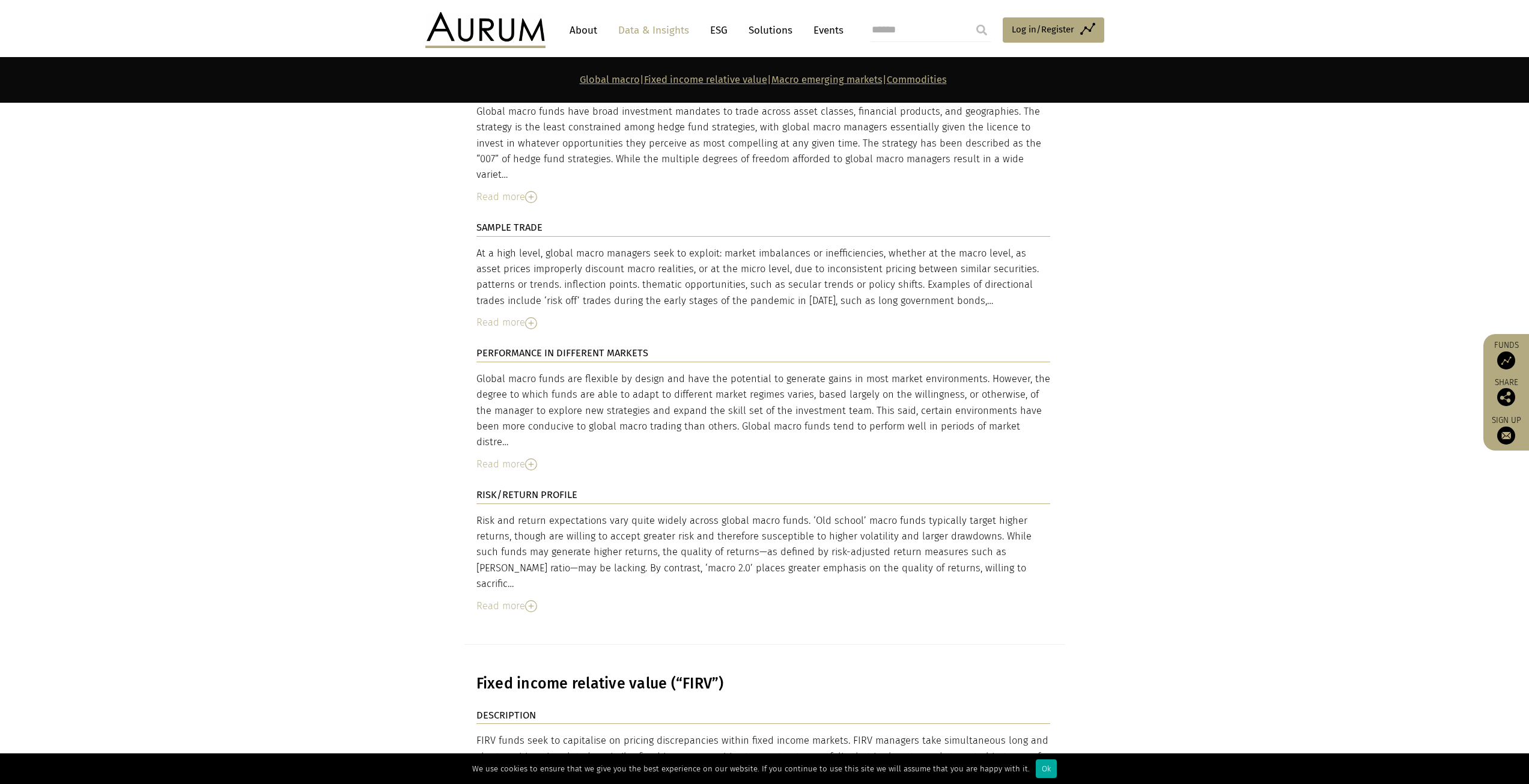
scroll to position [1982, 0]
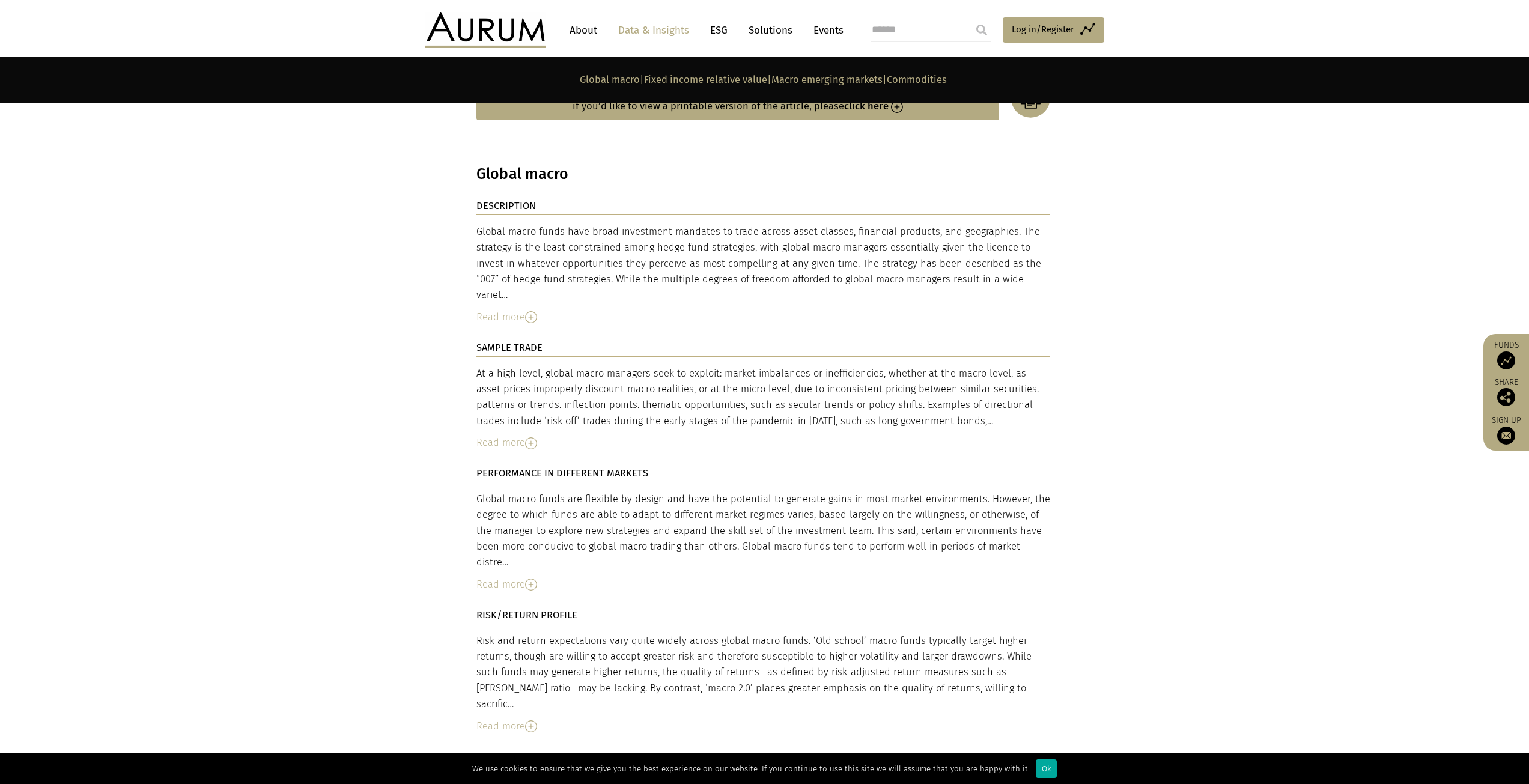
click at [533, 309] on div "Read more" at bounding box center [763, 317] width 573 height 16
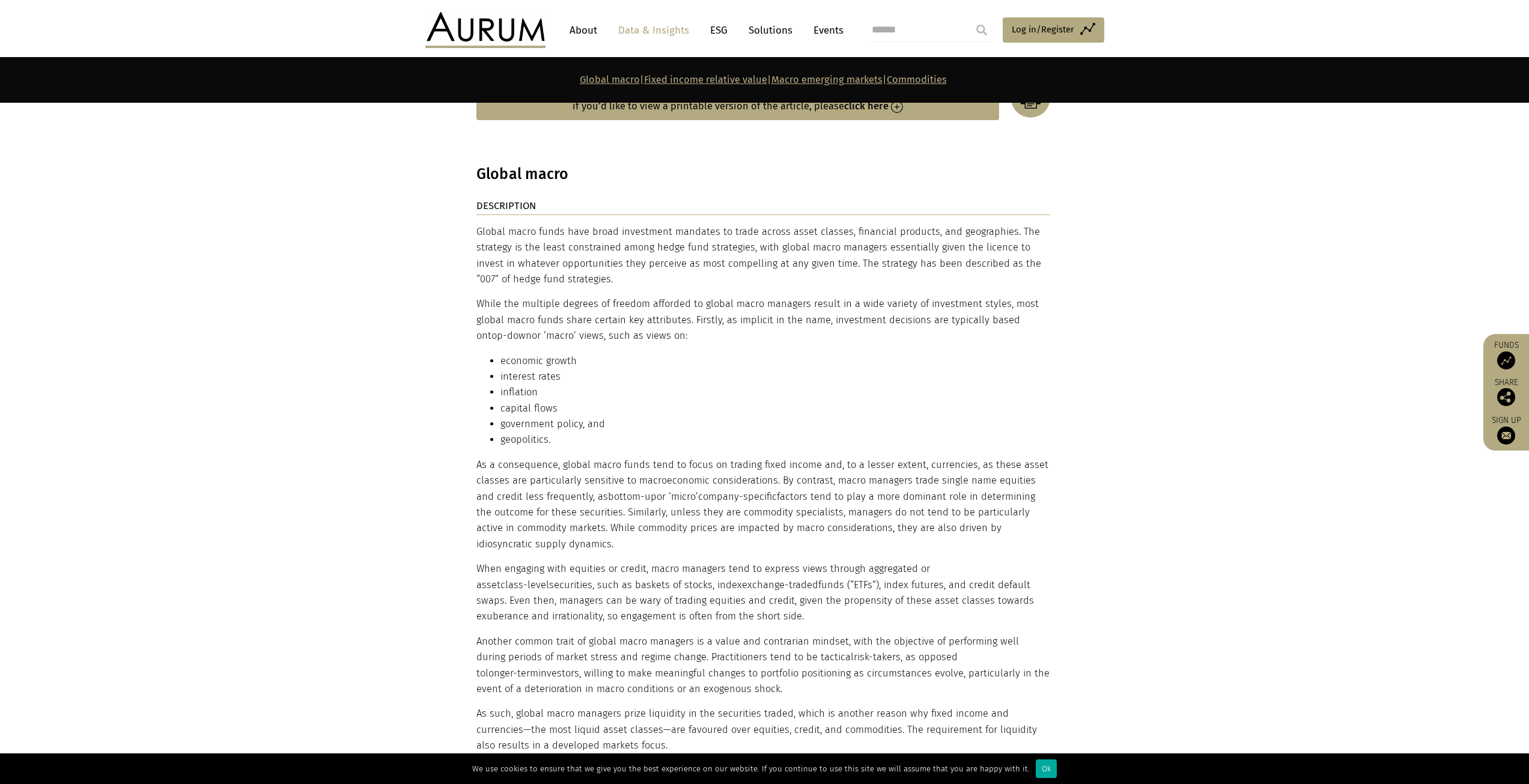
click at [531, 296] on p "While the multiple degrees of freedom afforded to global macro managers result …" at bounding box center [763, 320] width 573 height 47
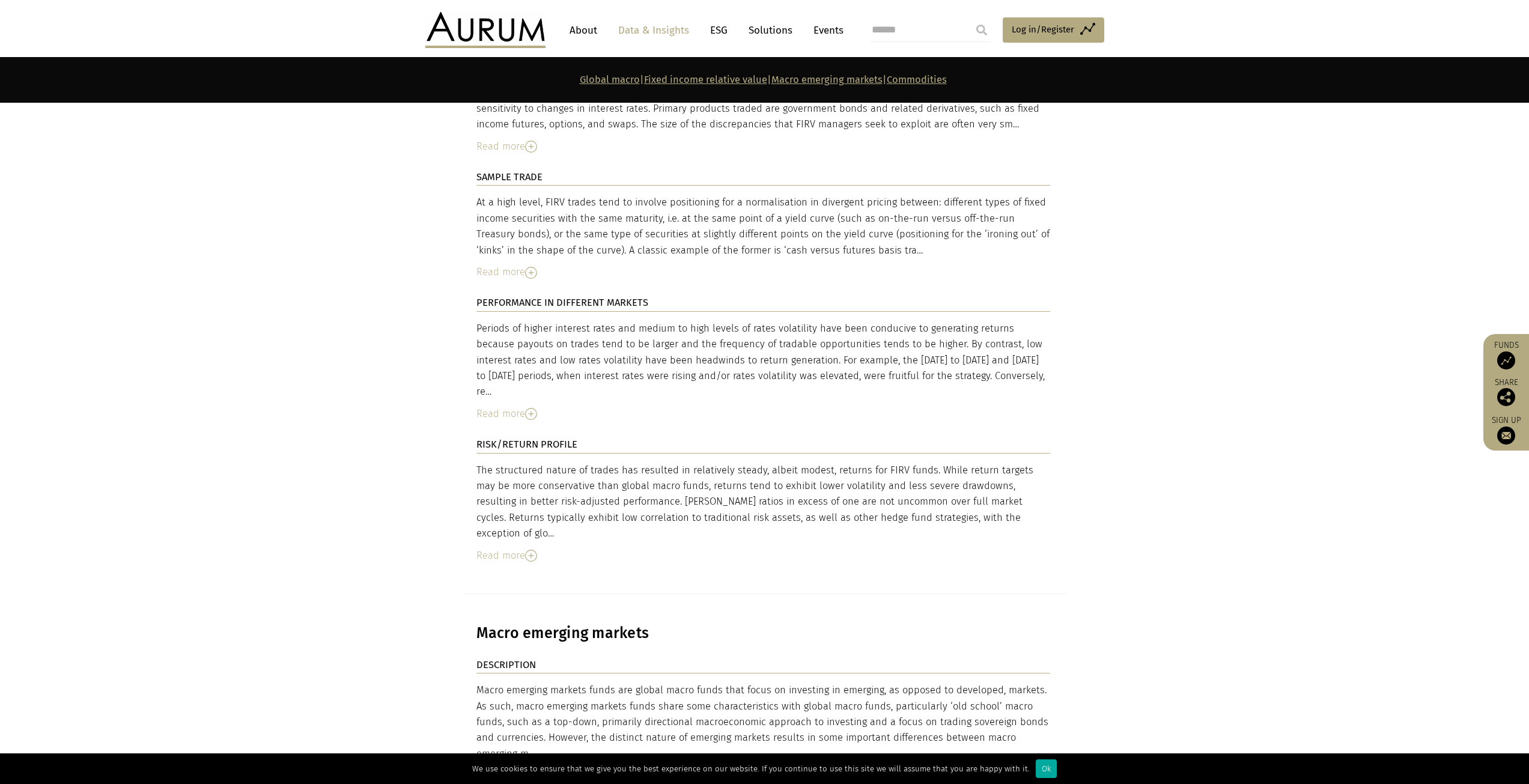
scroll to position [3664, 0]
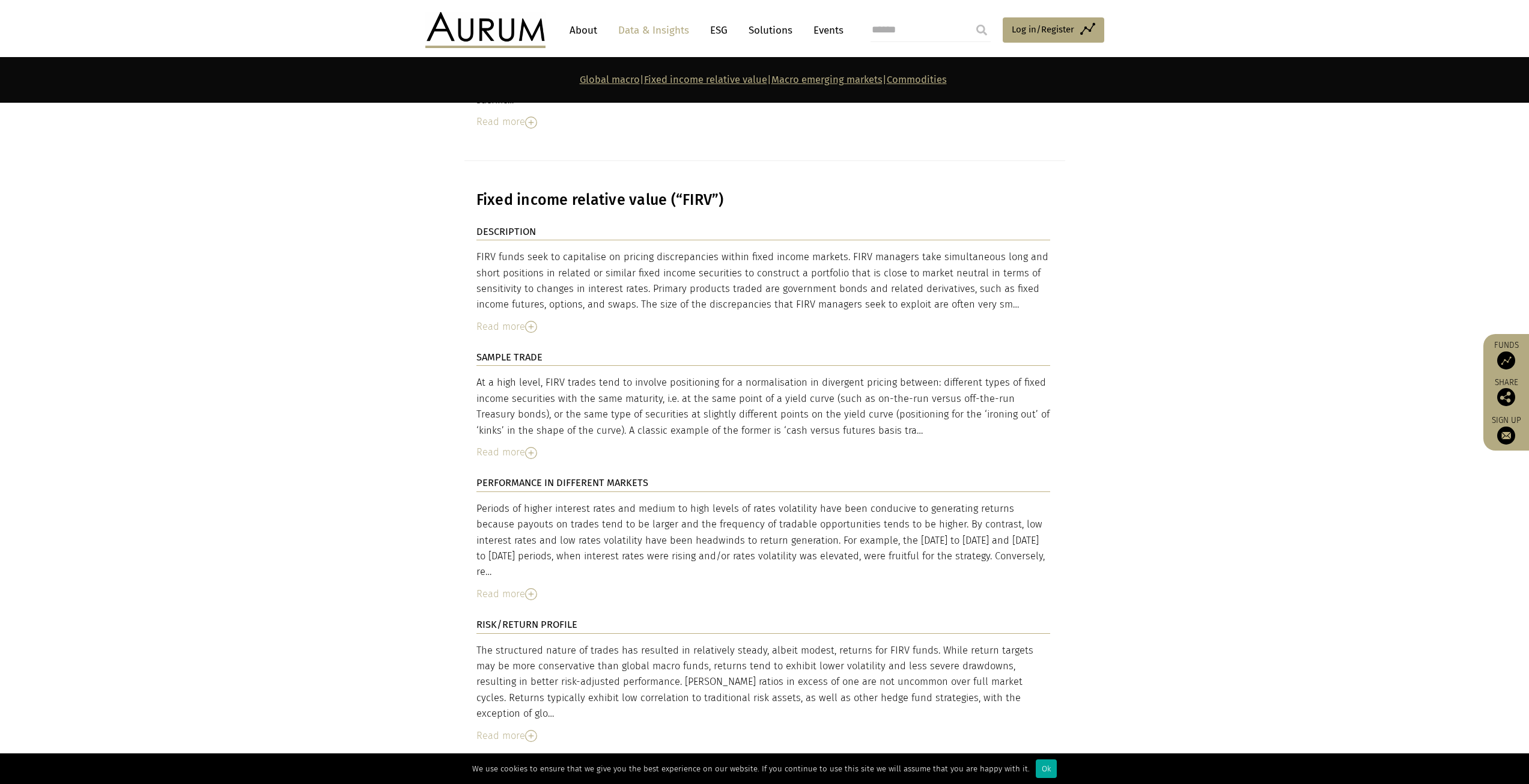
click at [523, 319] on div "Read more" at bounding box center [763, 327] width 573 height 16
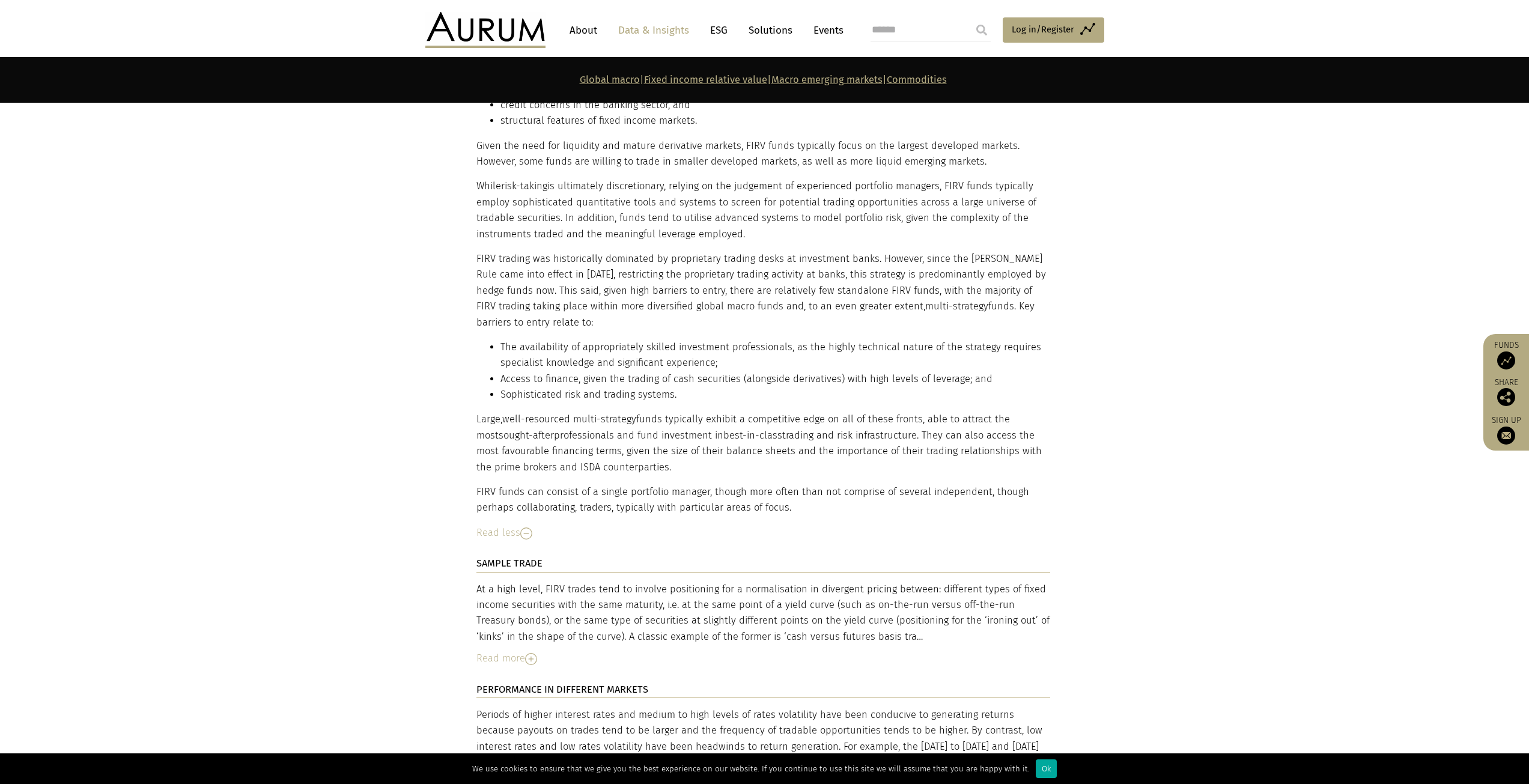
scroll to position [4205, 0]
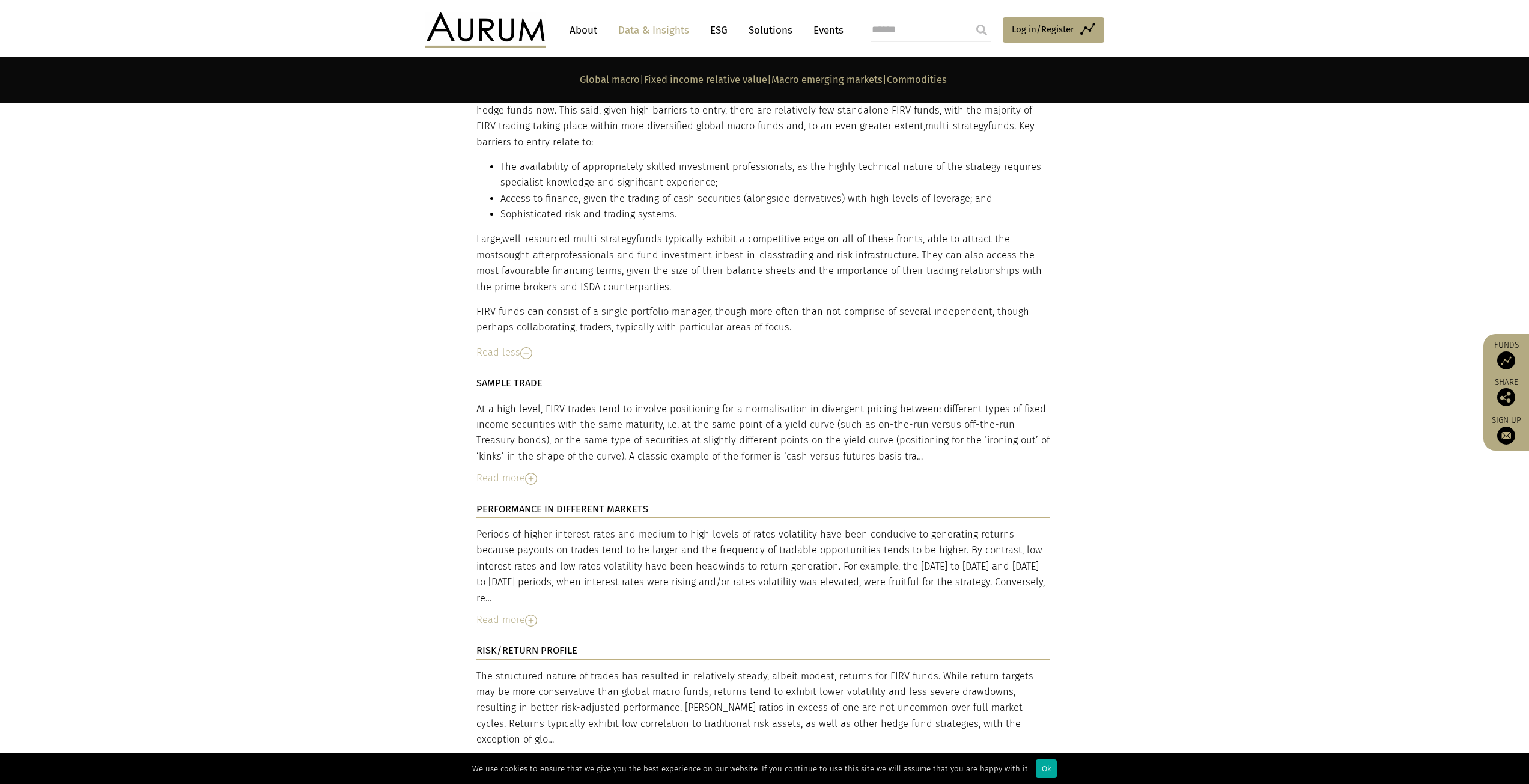
click at [519, 471] on div "Read more" at bounding box center [763, 478] width 573 height 16
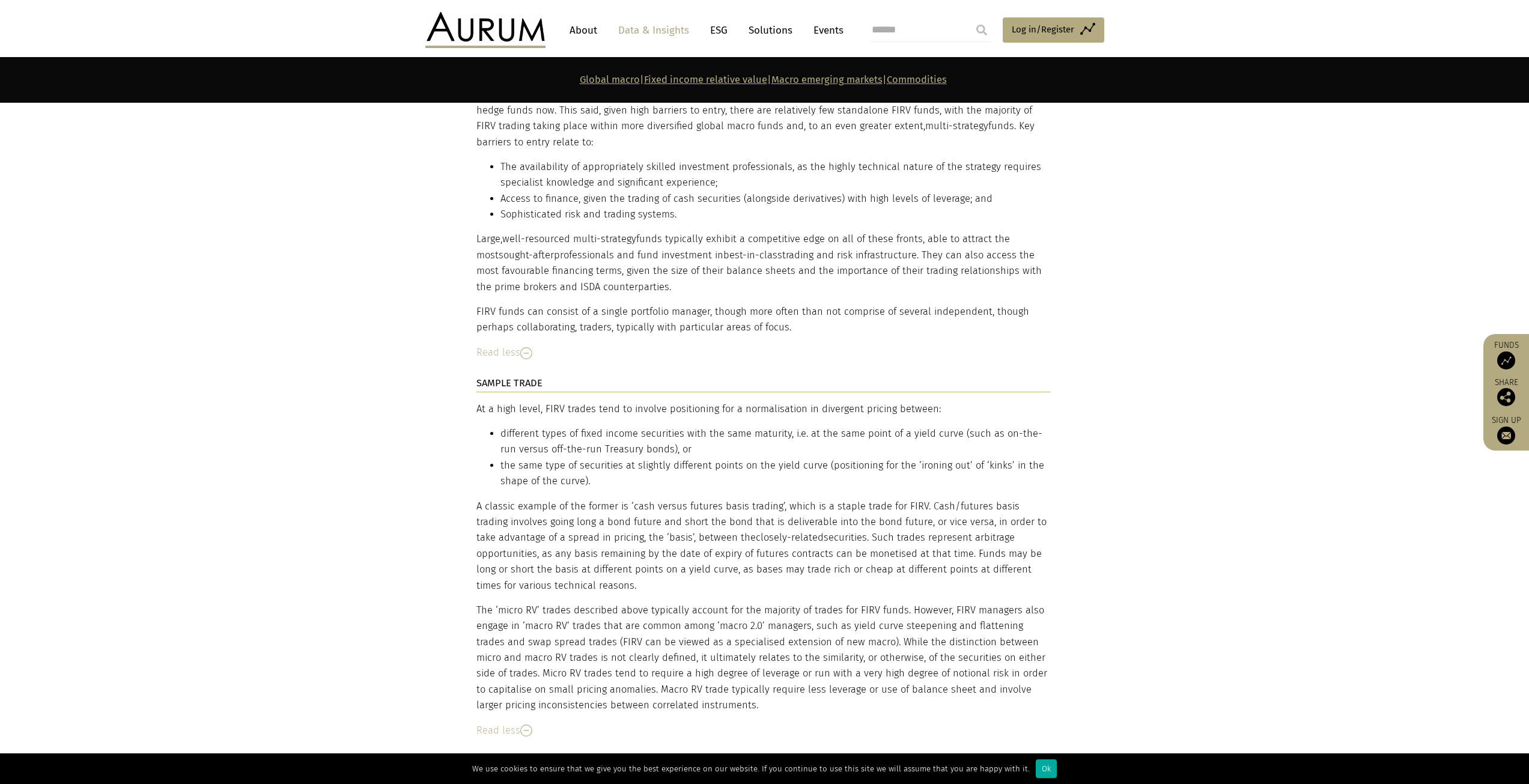
scroll to position [4386, 0]
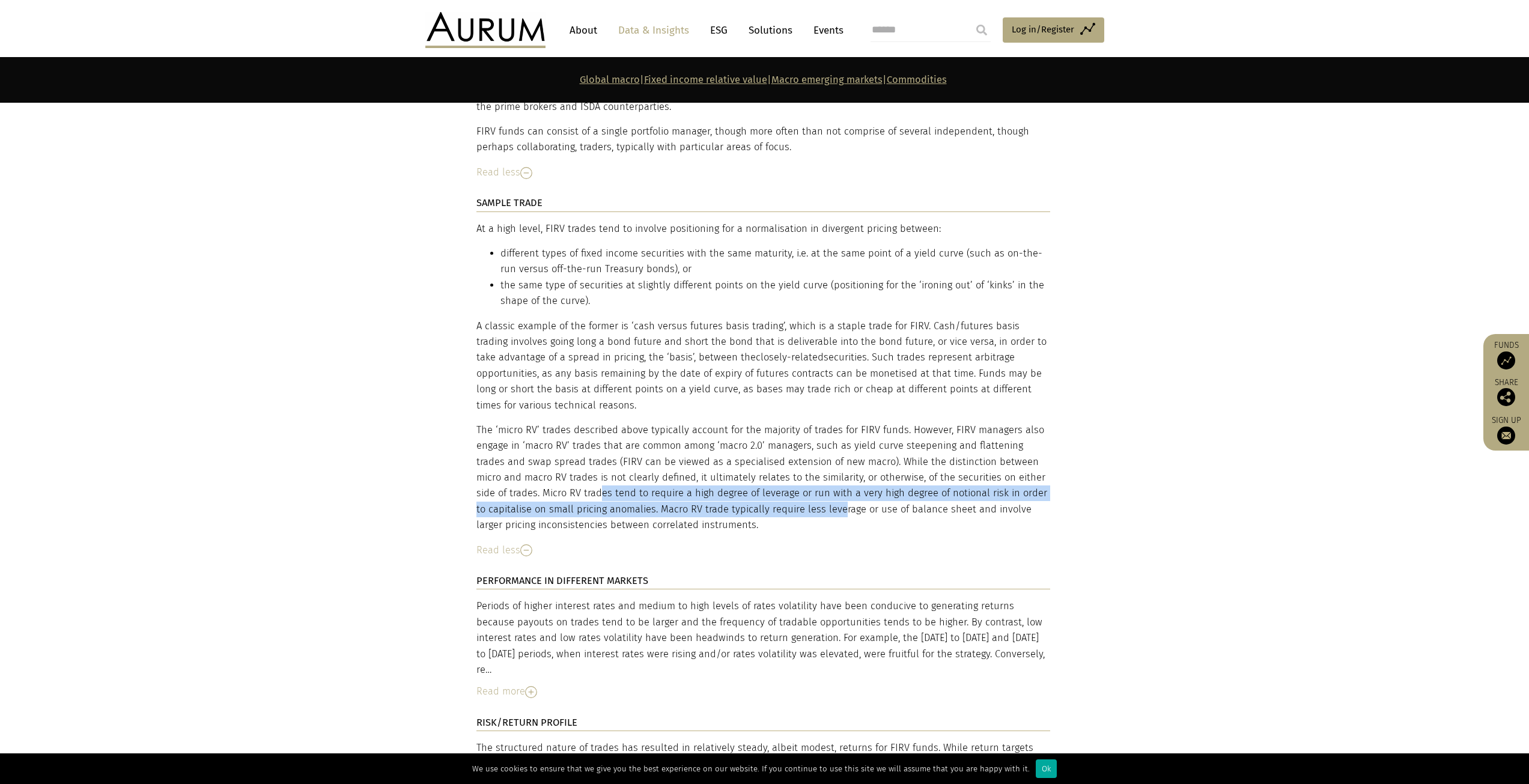
drag, startPoint x: 568, startPoint y: 416, endPoint x: 824, endPoint y: 438, distance: 256.9
click at [824, 438] on p "The ‘micro RV’ trades described above typically account for the majority of tra…" at bounding box center [763, 478] width 573 height 111
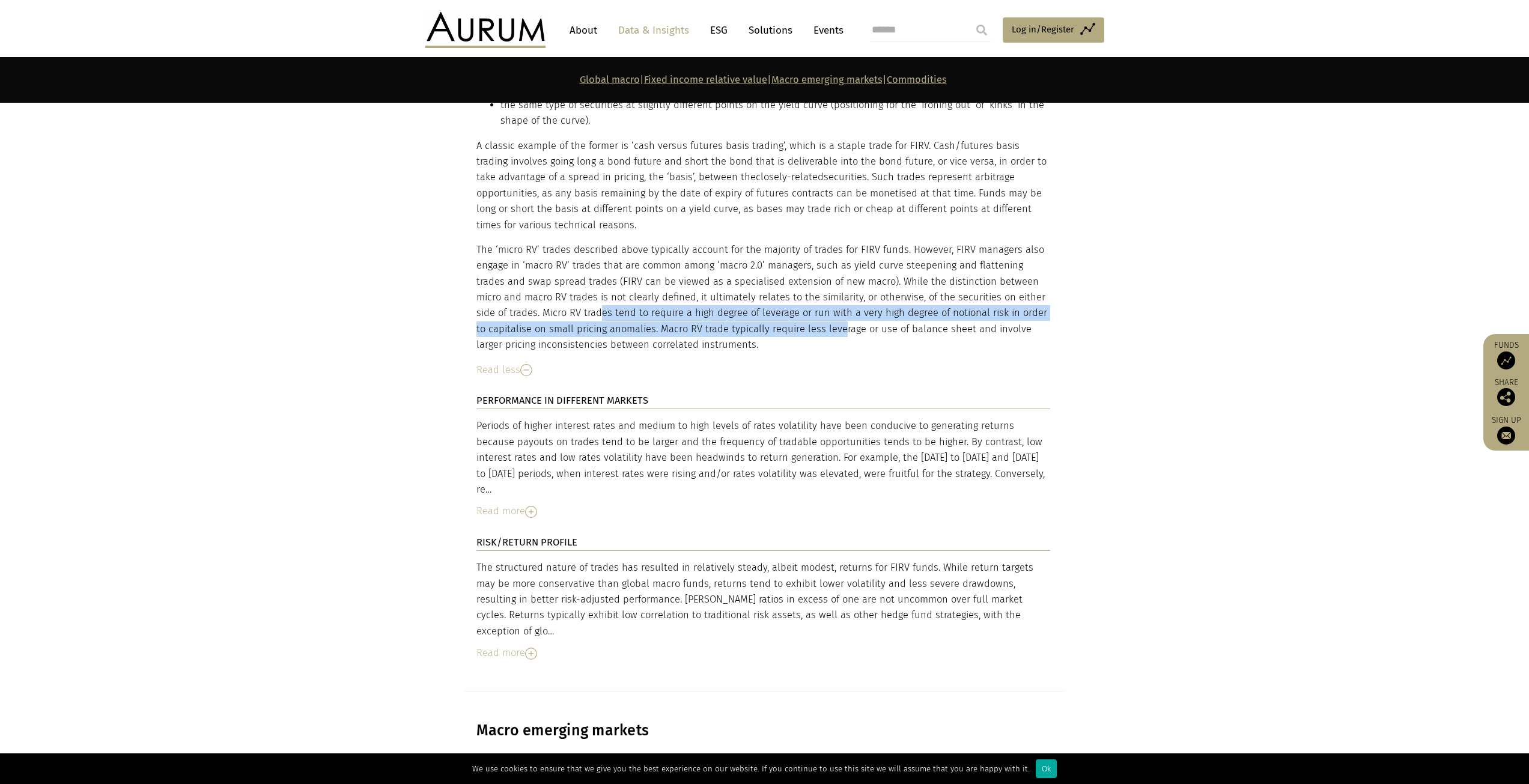
scroll to position [4625, 0]
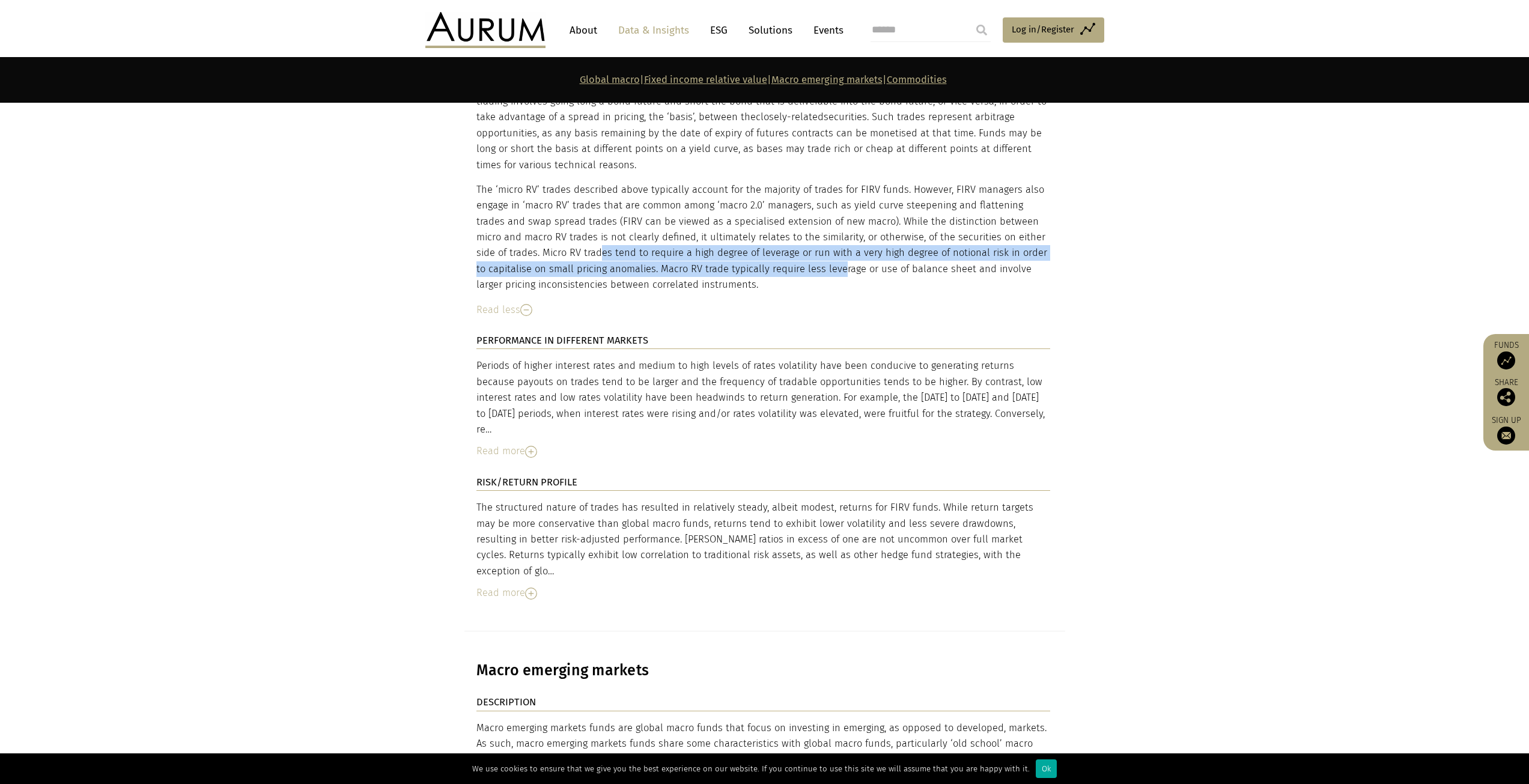
click at [532, 446] on img at bounding box center [531, 451] width 12 height 12
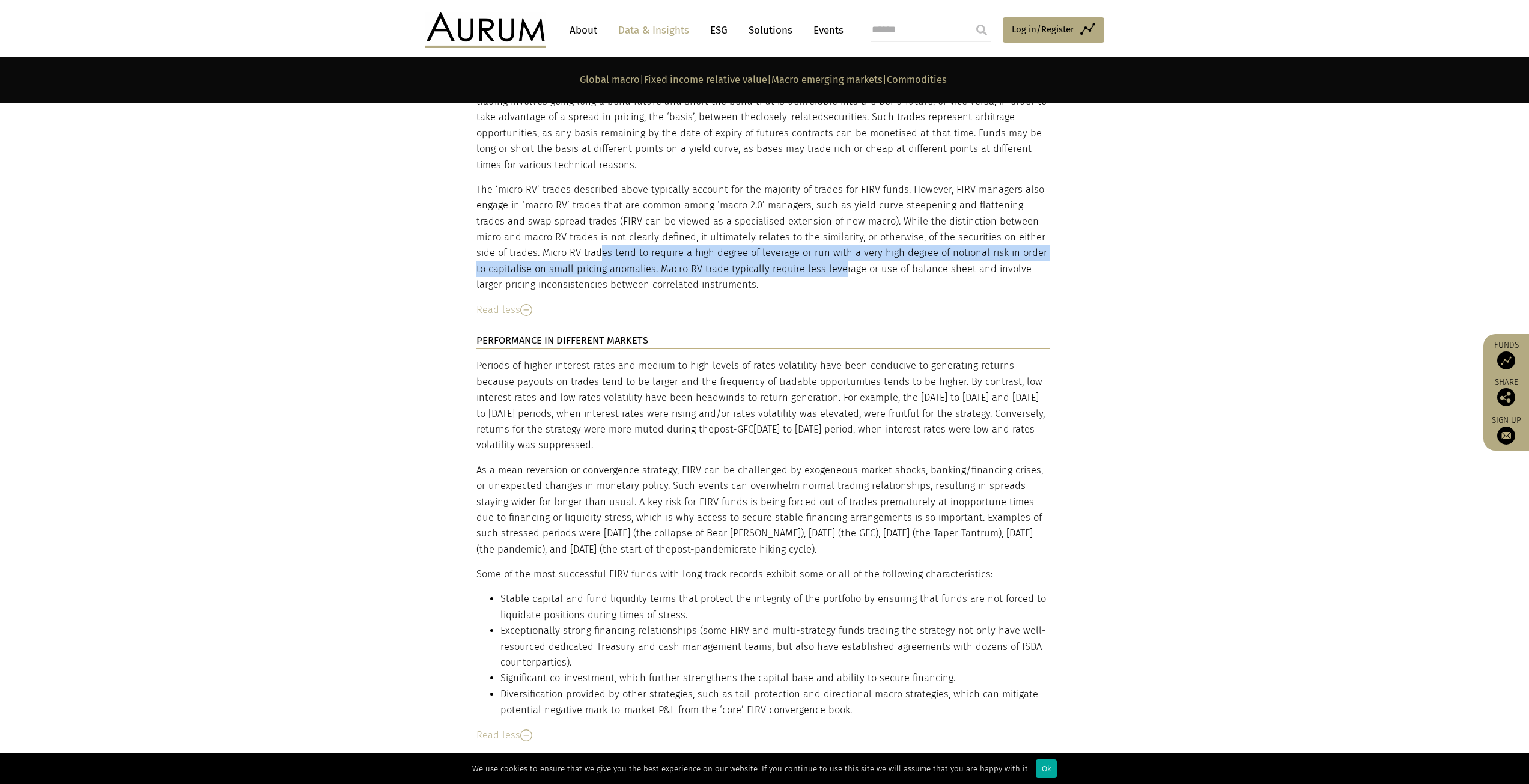
scroll to position [4746, 0]
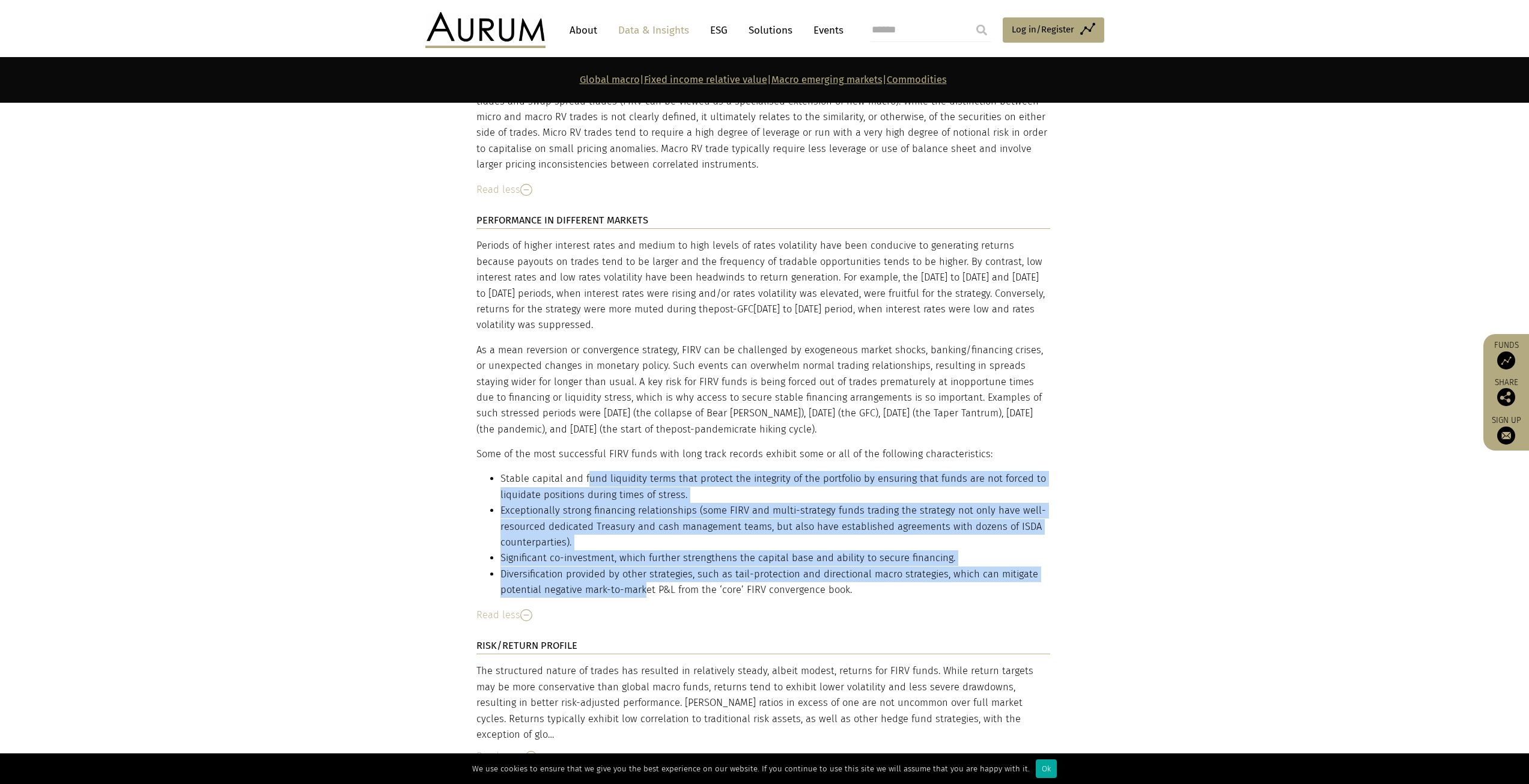
drag, startPoint x: 589, startPoint y: 393, endPoint x: 645, endPoint y: 501, distance: 121.7
click at [643, 502] on ul "Stable capital and fund liquidity terms that protect the integrity of the portf…" at bounding box center [763, 535] width 573 height 127
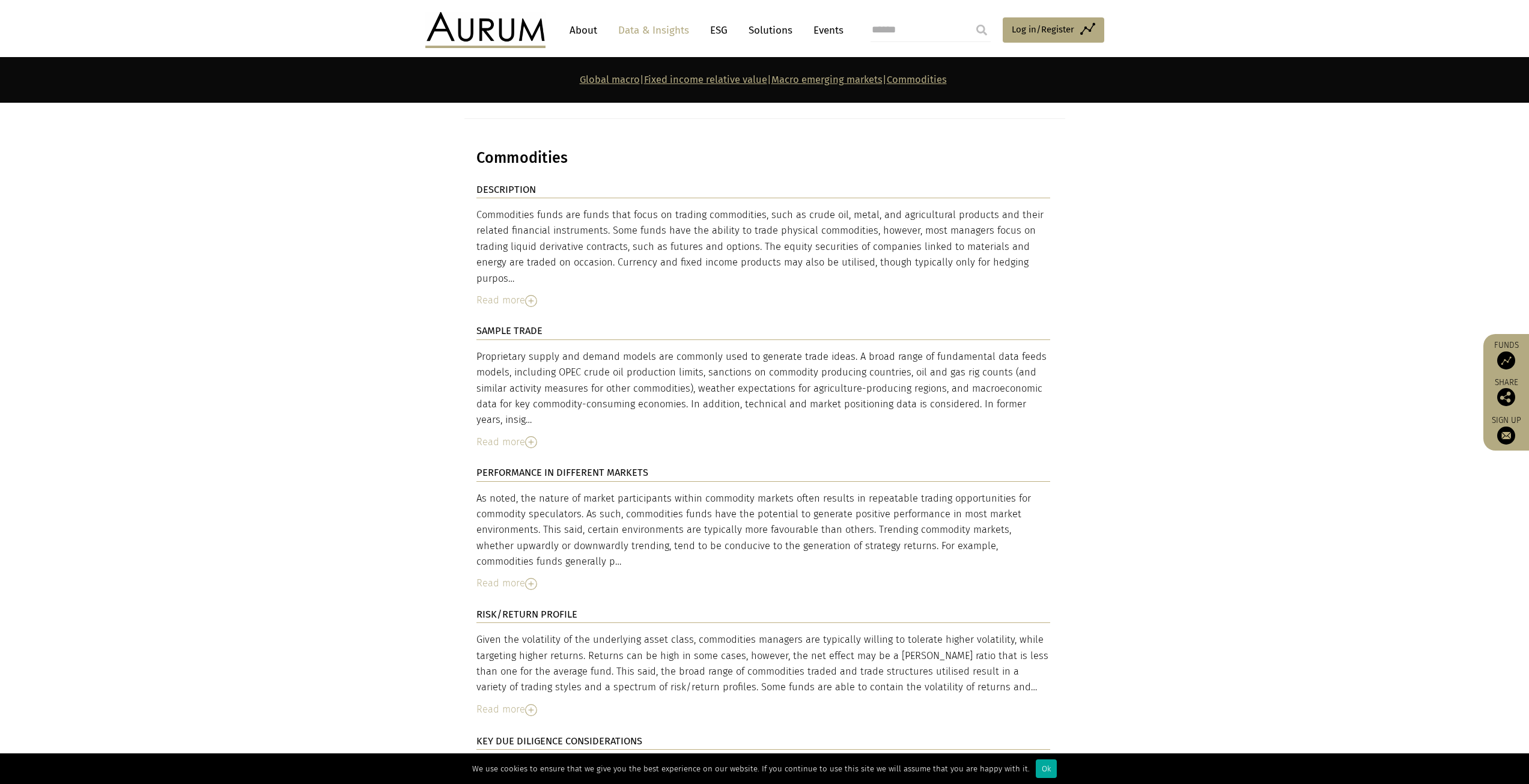
scroll to position [6007, 0]
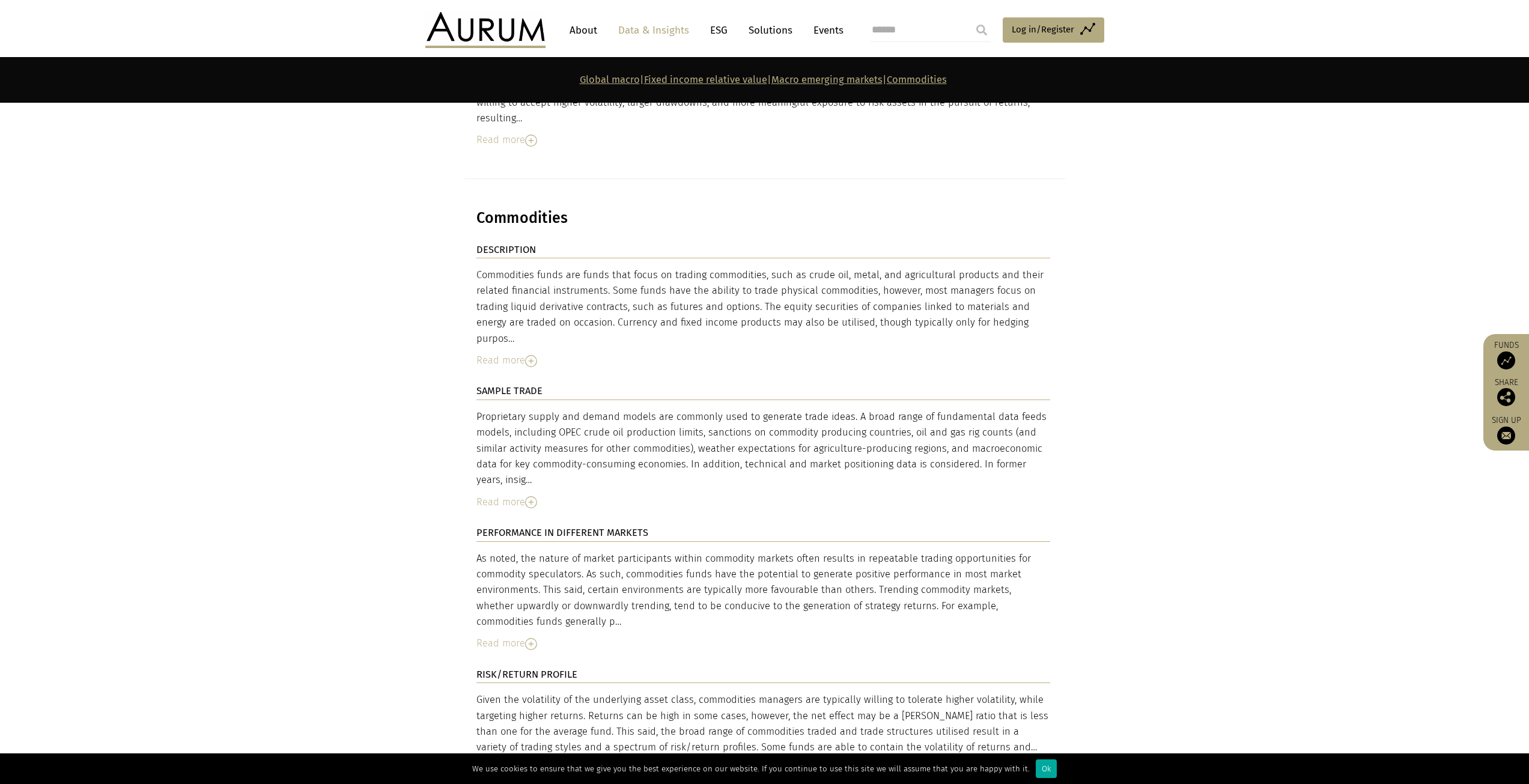
click at [520, 494] on div "Read more" at bounding box center [763, 502] width 573 height 16
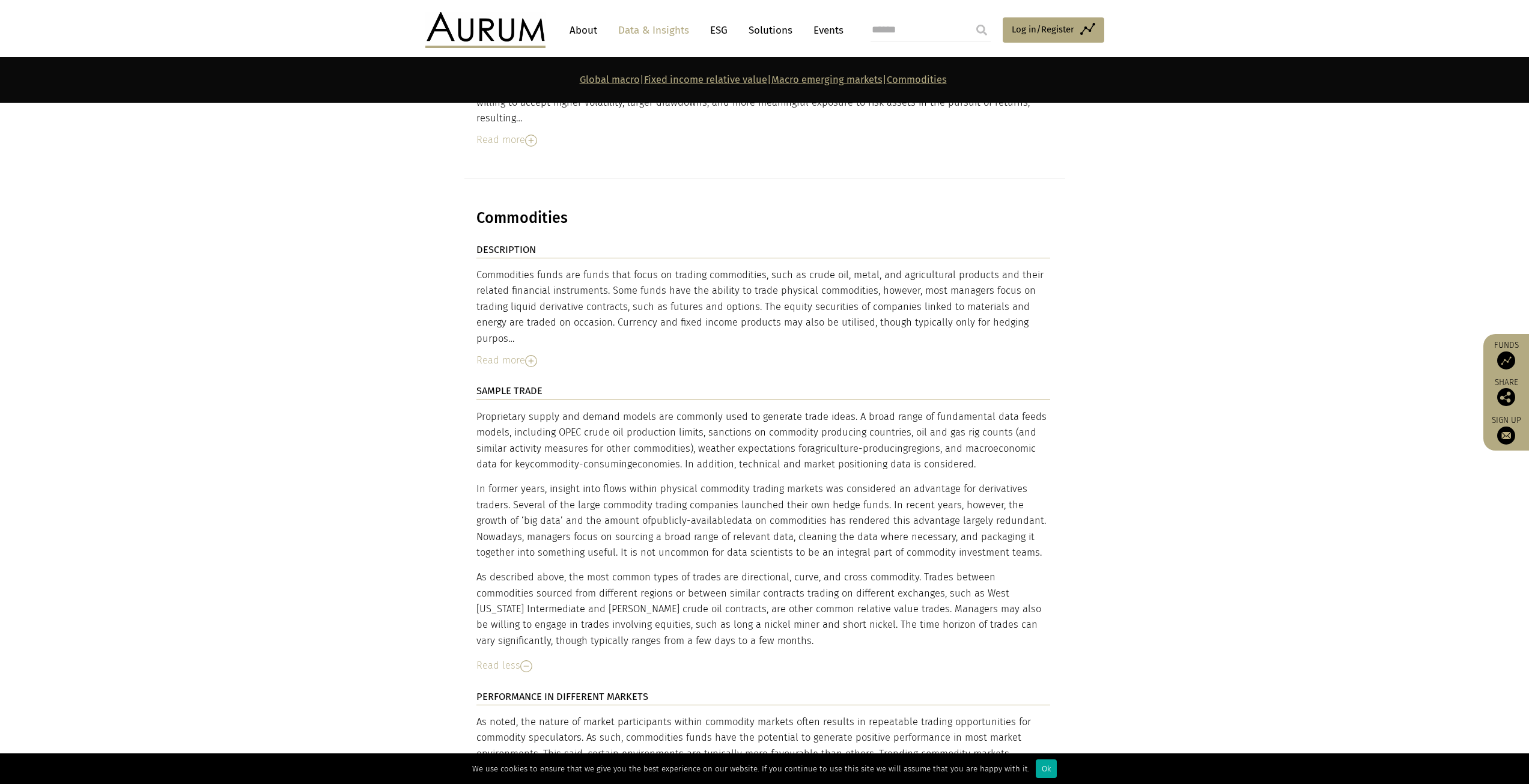
click at [513, 242] on div "DESCRIPTION Commodities funds are funds that focus on trading commodities, such…" at bounding box center [763, 313] width 573 height 142
click at [514, 353] on div "Read more" at bounding box center [763, 361] width 573 height 16
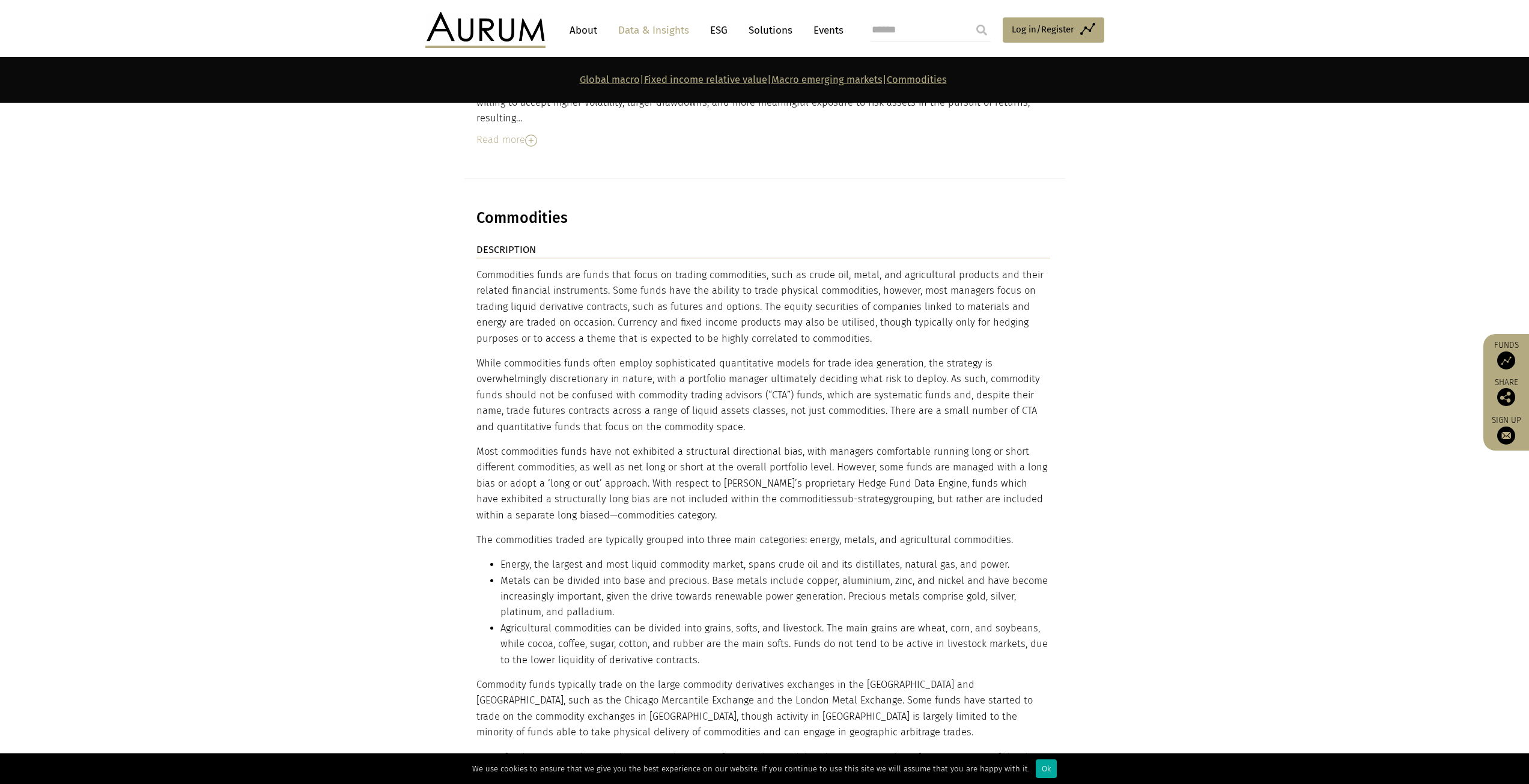
scroll to position [5707, 0]
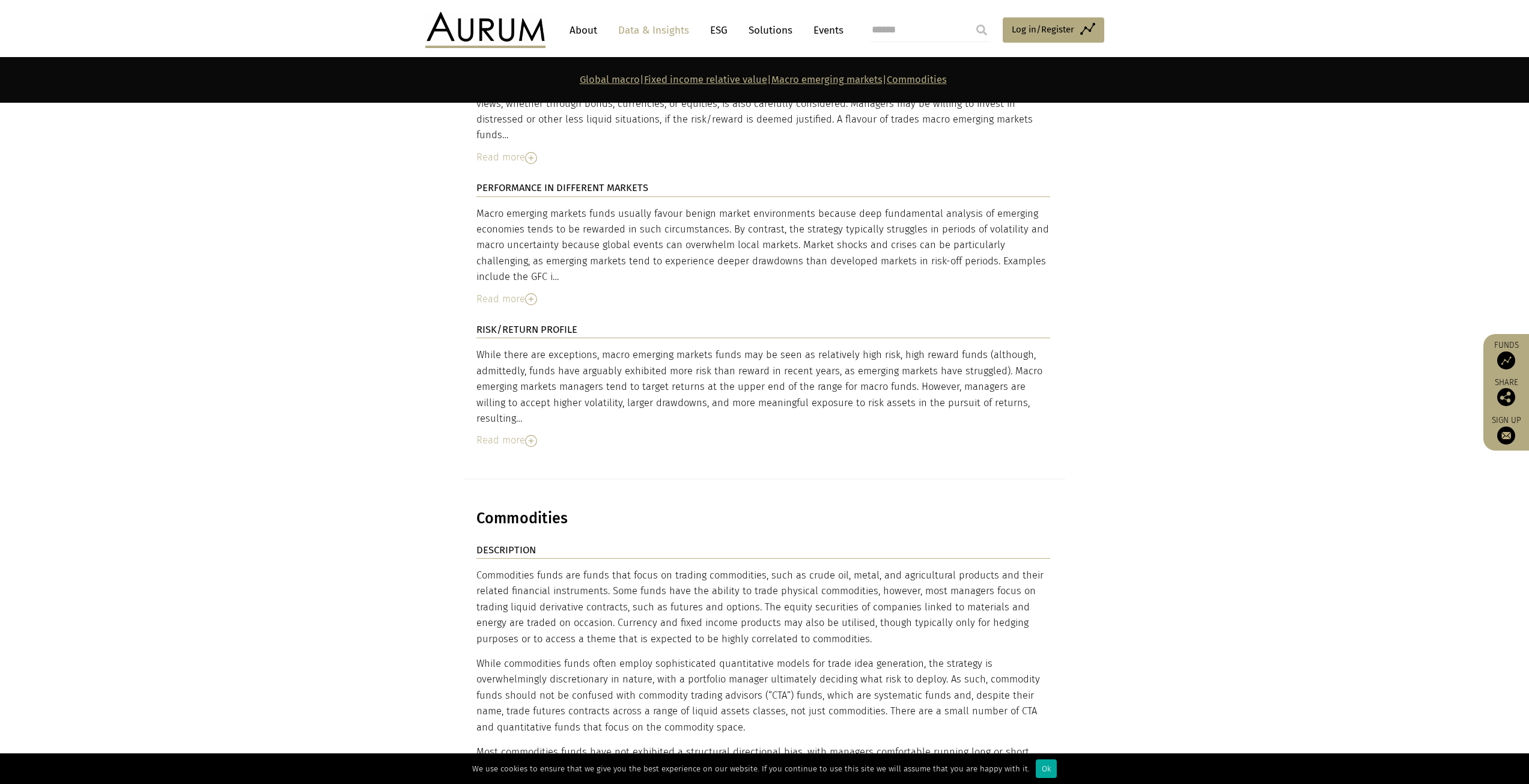
click at [498, 23] on img at bounding box center [486, 30] width 120 height 36
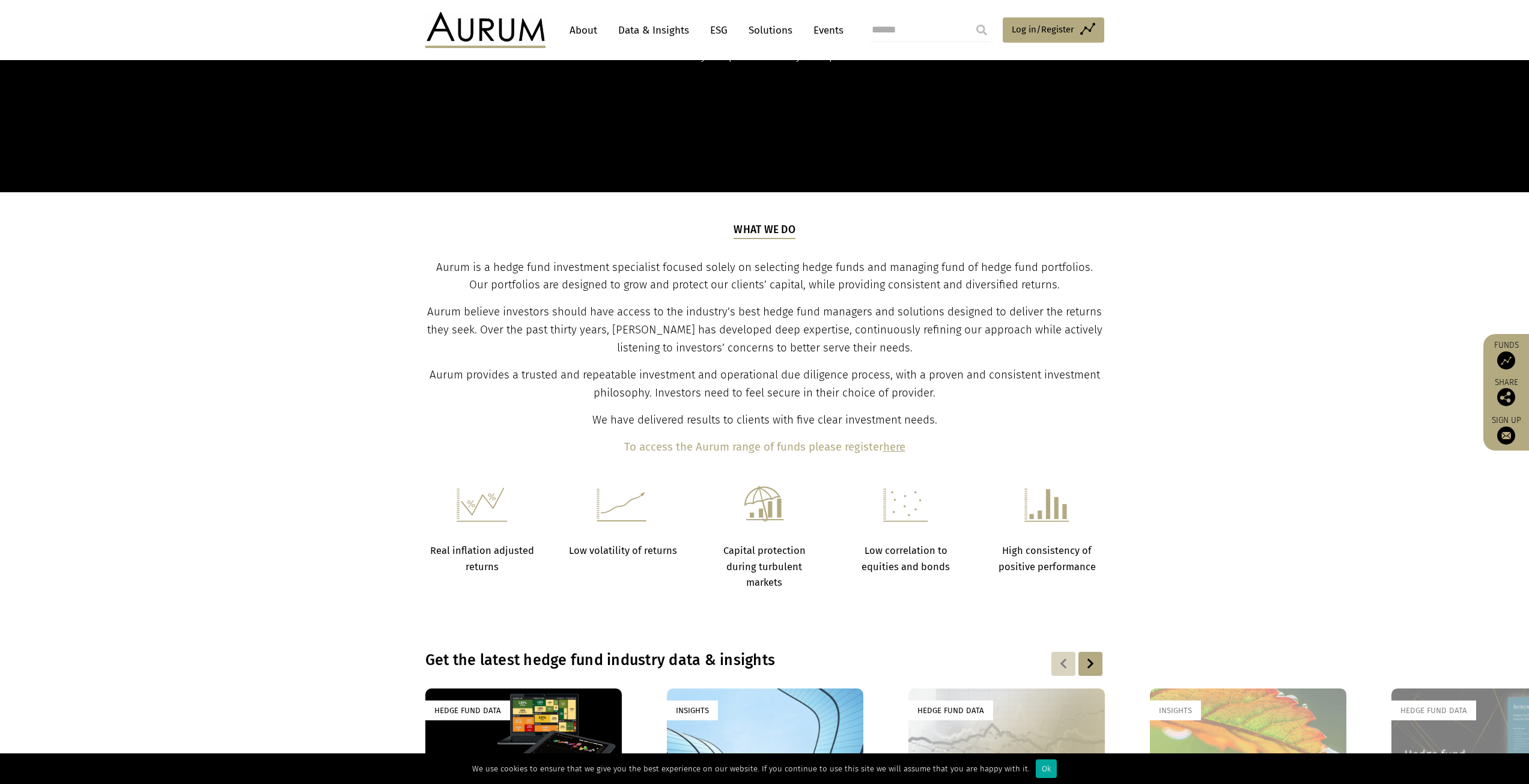
scroll to position [781, 0]
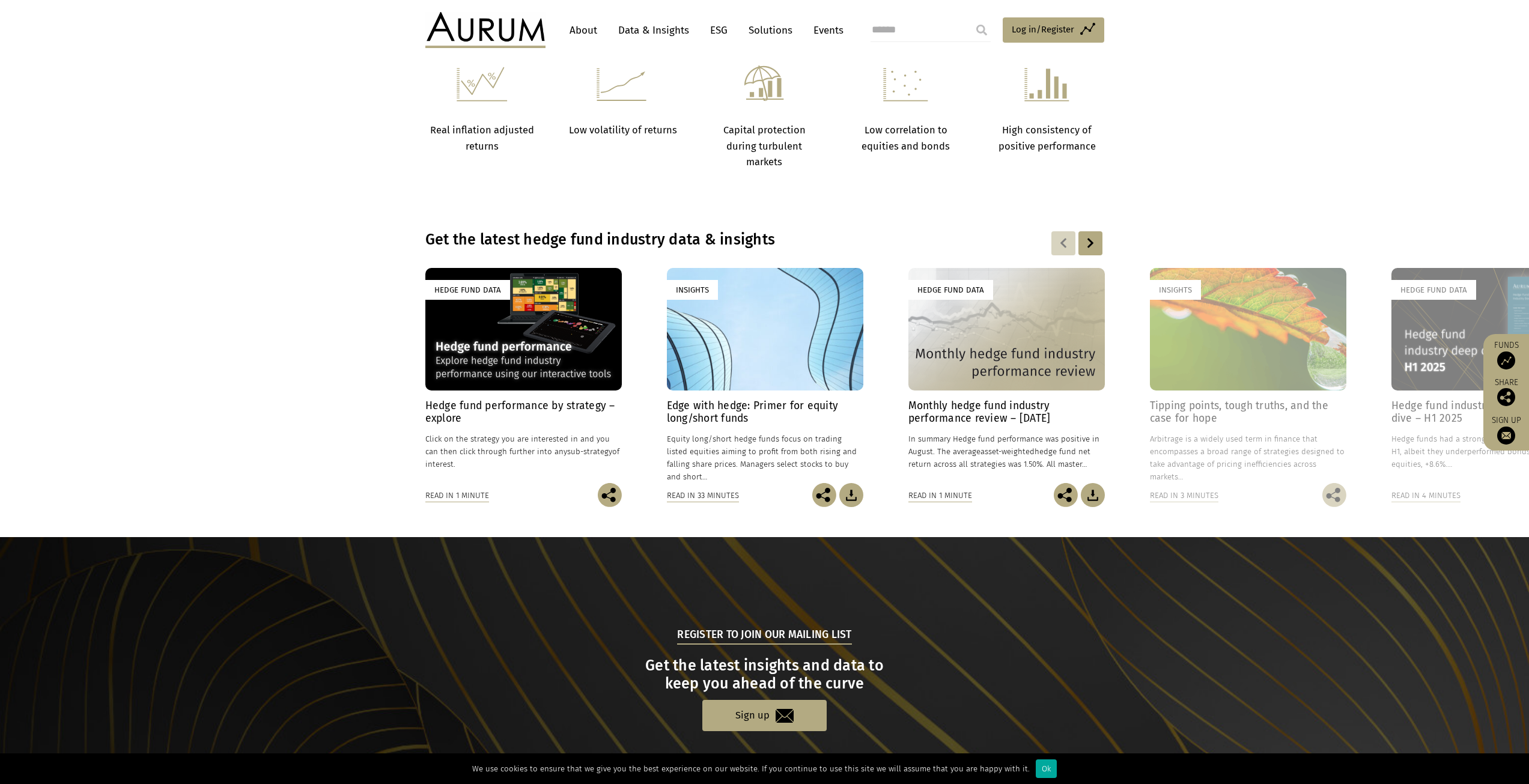
click at [1102, 252] on div at bounding box center [1091, 243] width 24 height 24
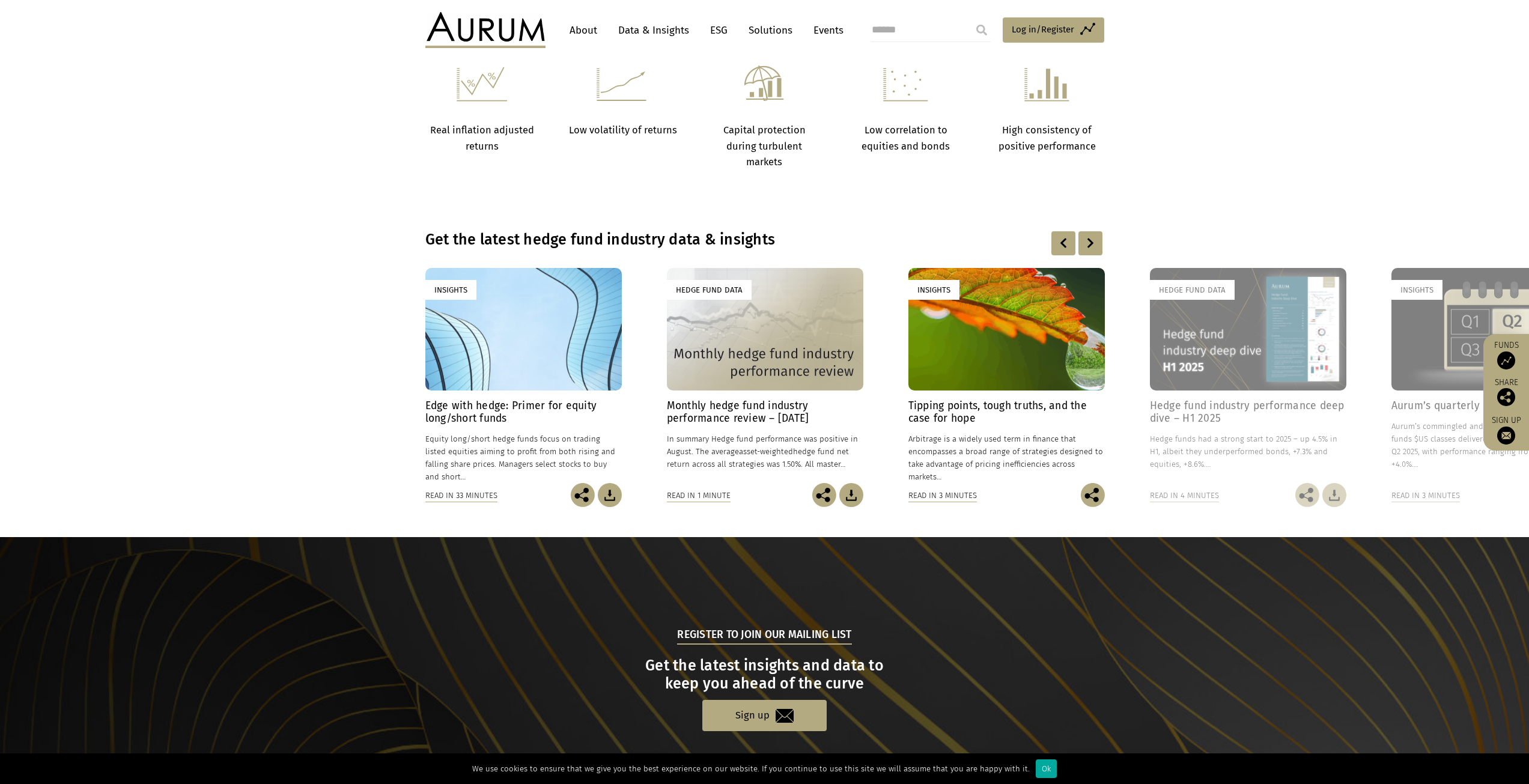
click at [1100, 250] on div at bounding box center [1091, 243] width 24 height 24
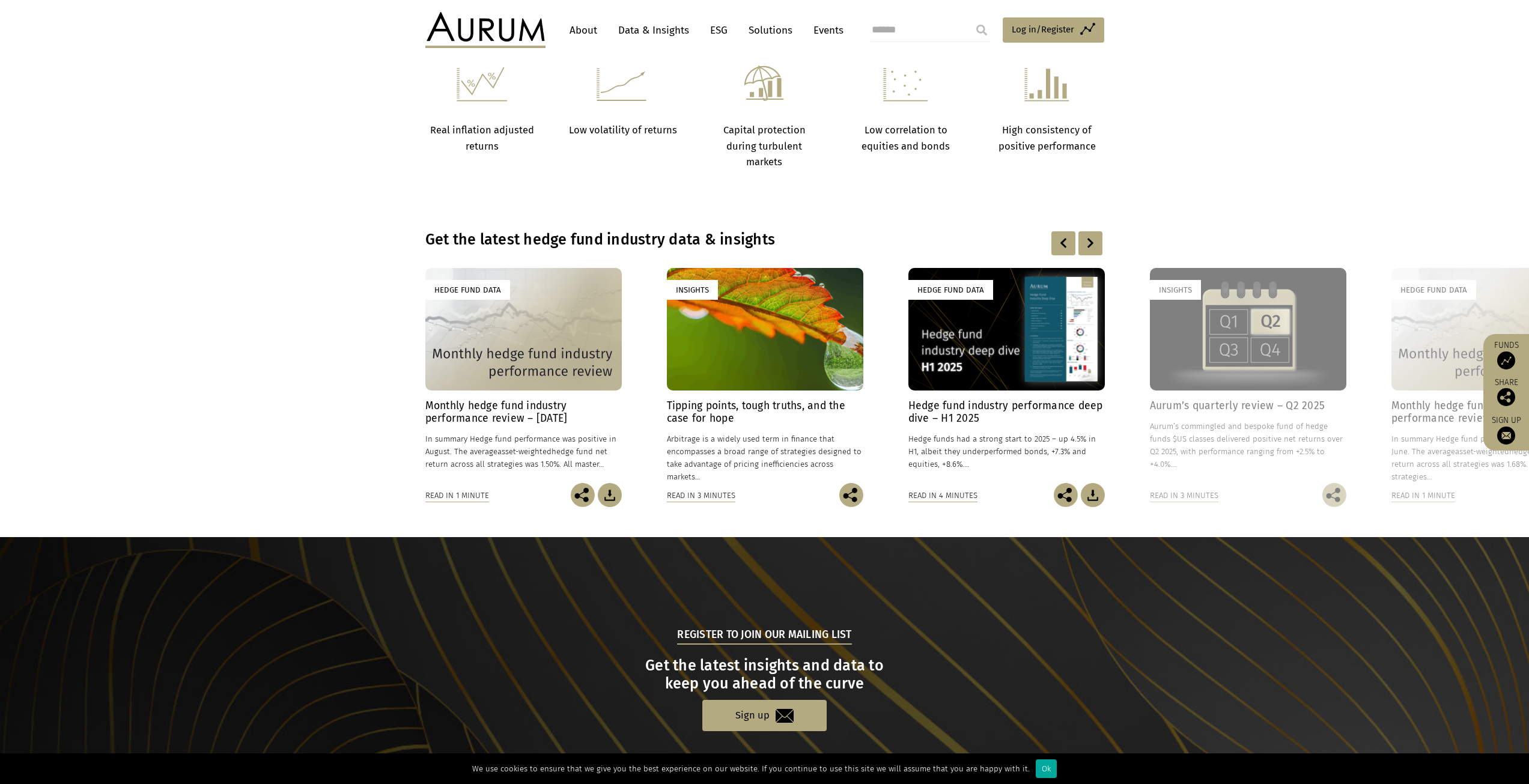
click at [1100, 250] on div at bounding box center [1091, 243] width 24 height 24
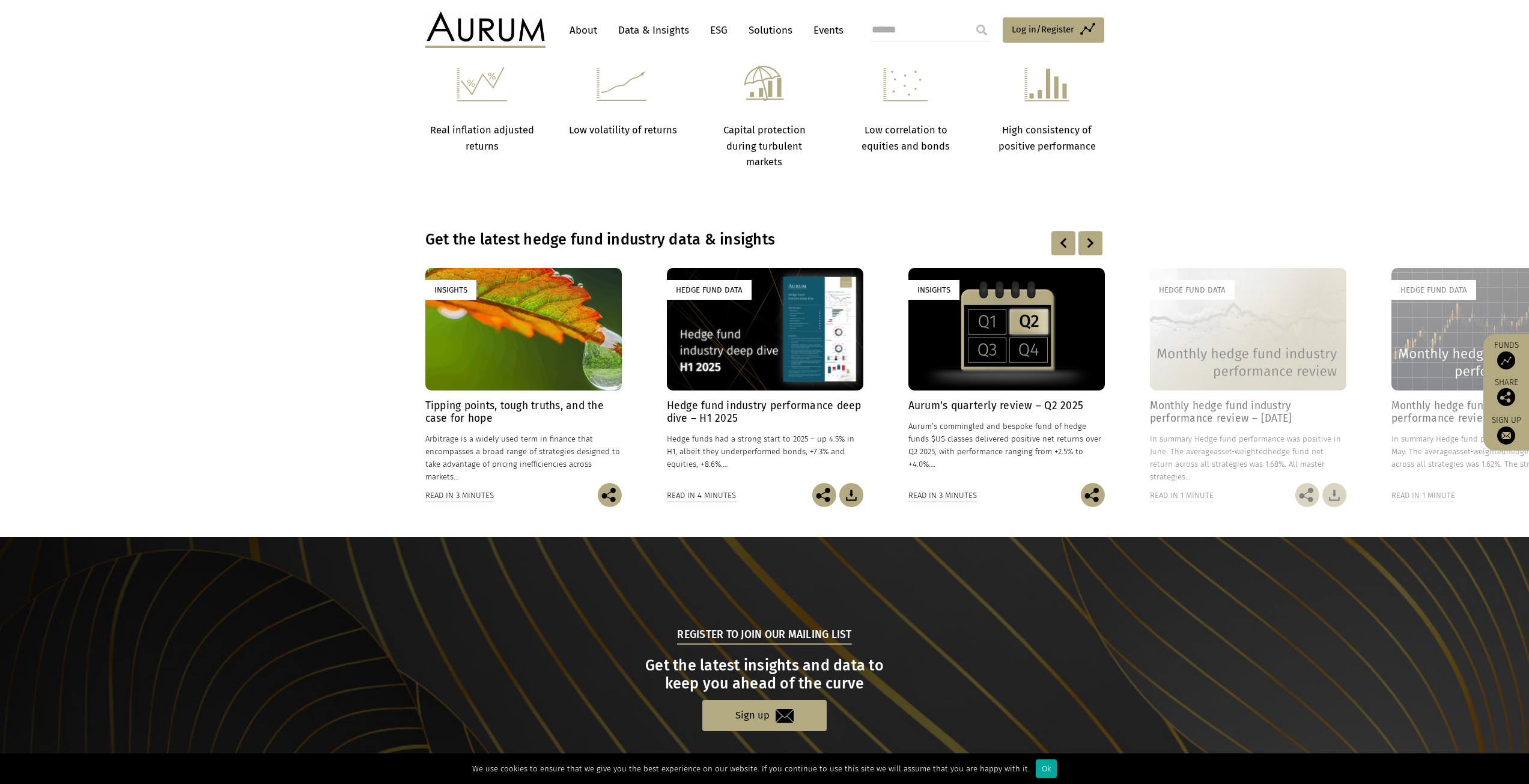
click at [1100, 250] on div at bounding box center [1091, 243] width 24 height 24
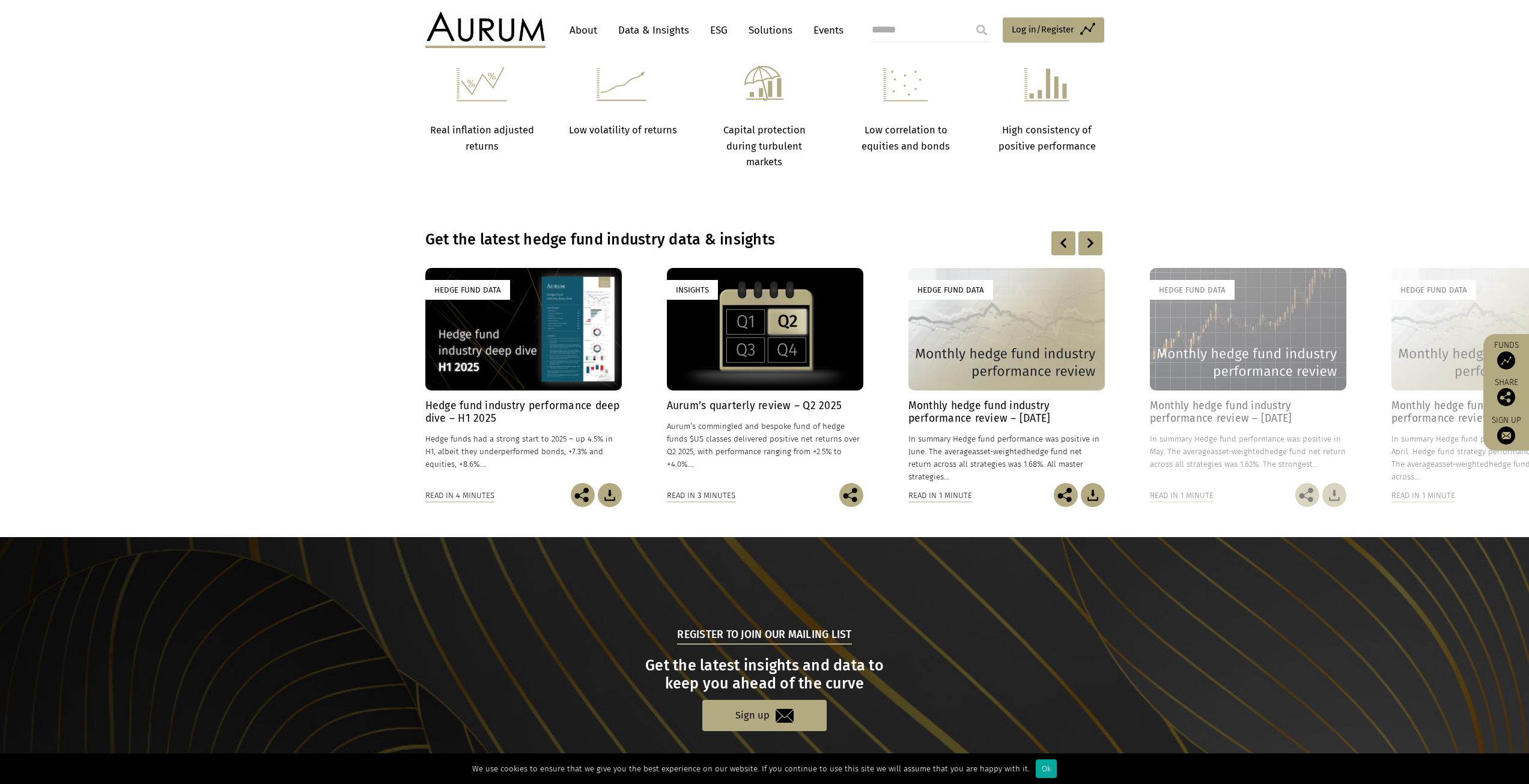
click at [1100, 250] on div at bounding box center [1091, 243] width 24 height 24
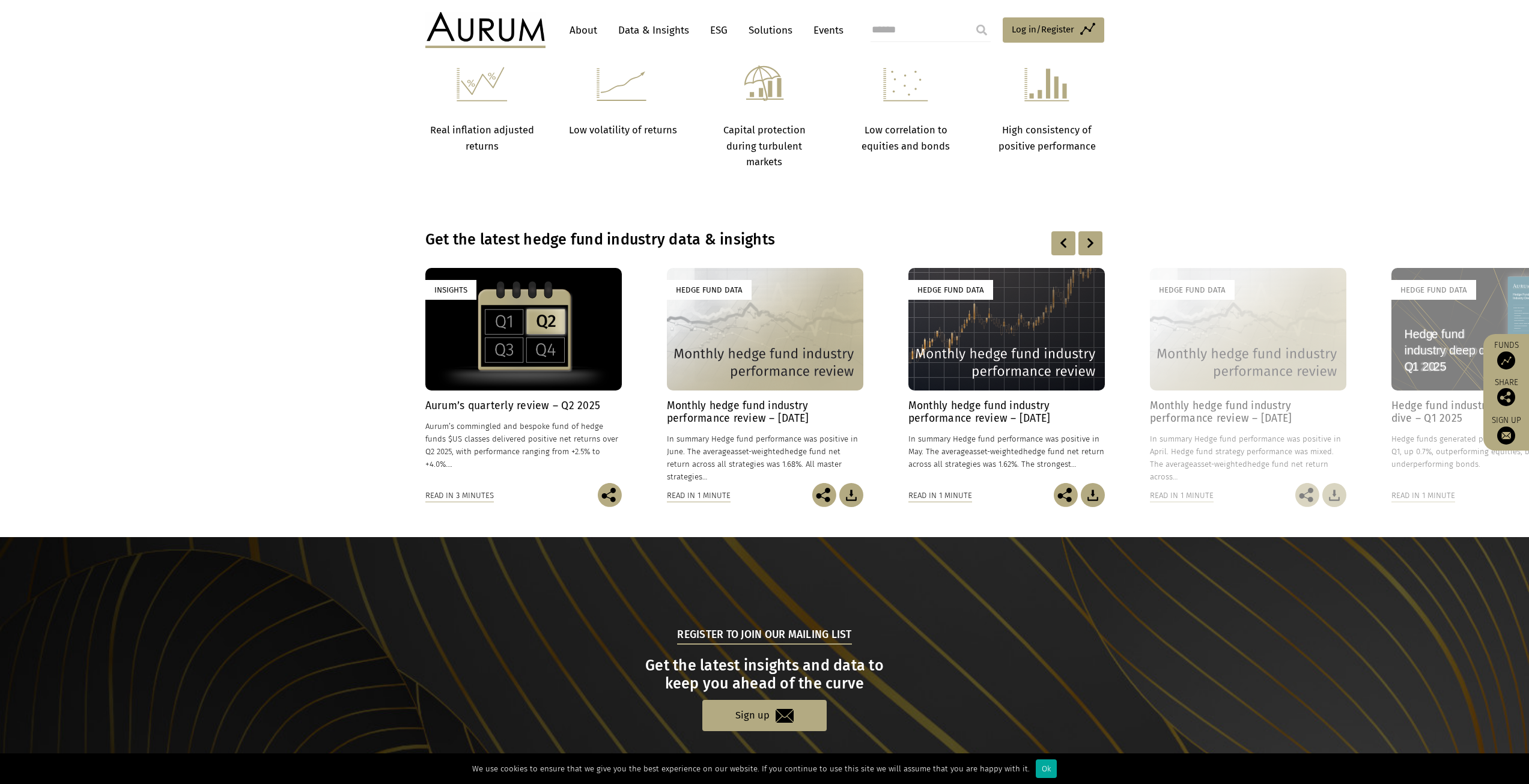
click at [1100, 250] on div at bounding box center [1091, 243] width 24 height 24
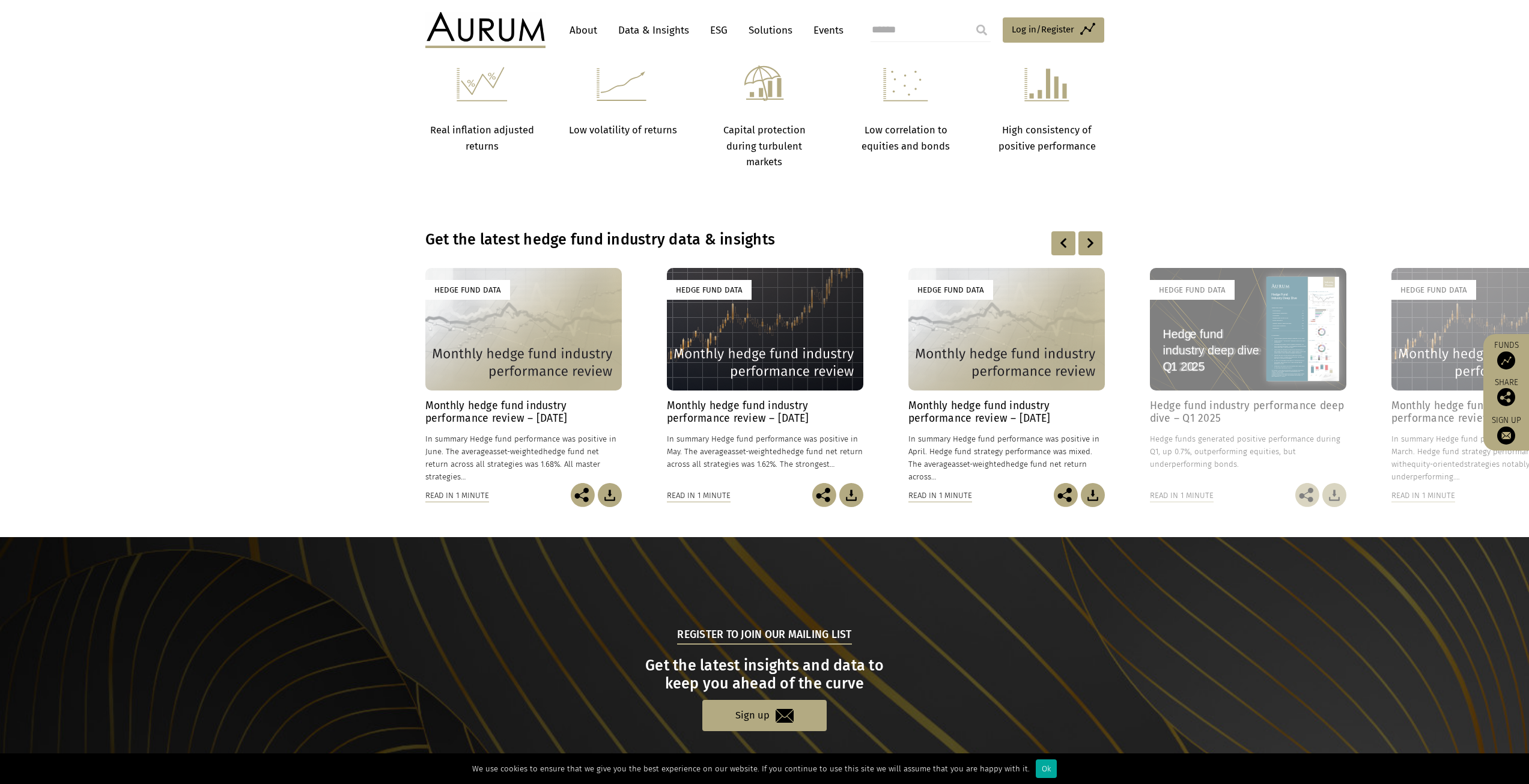
click at [1100, 250] on div at bounding box center [1091, 243] width 24 height 24
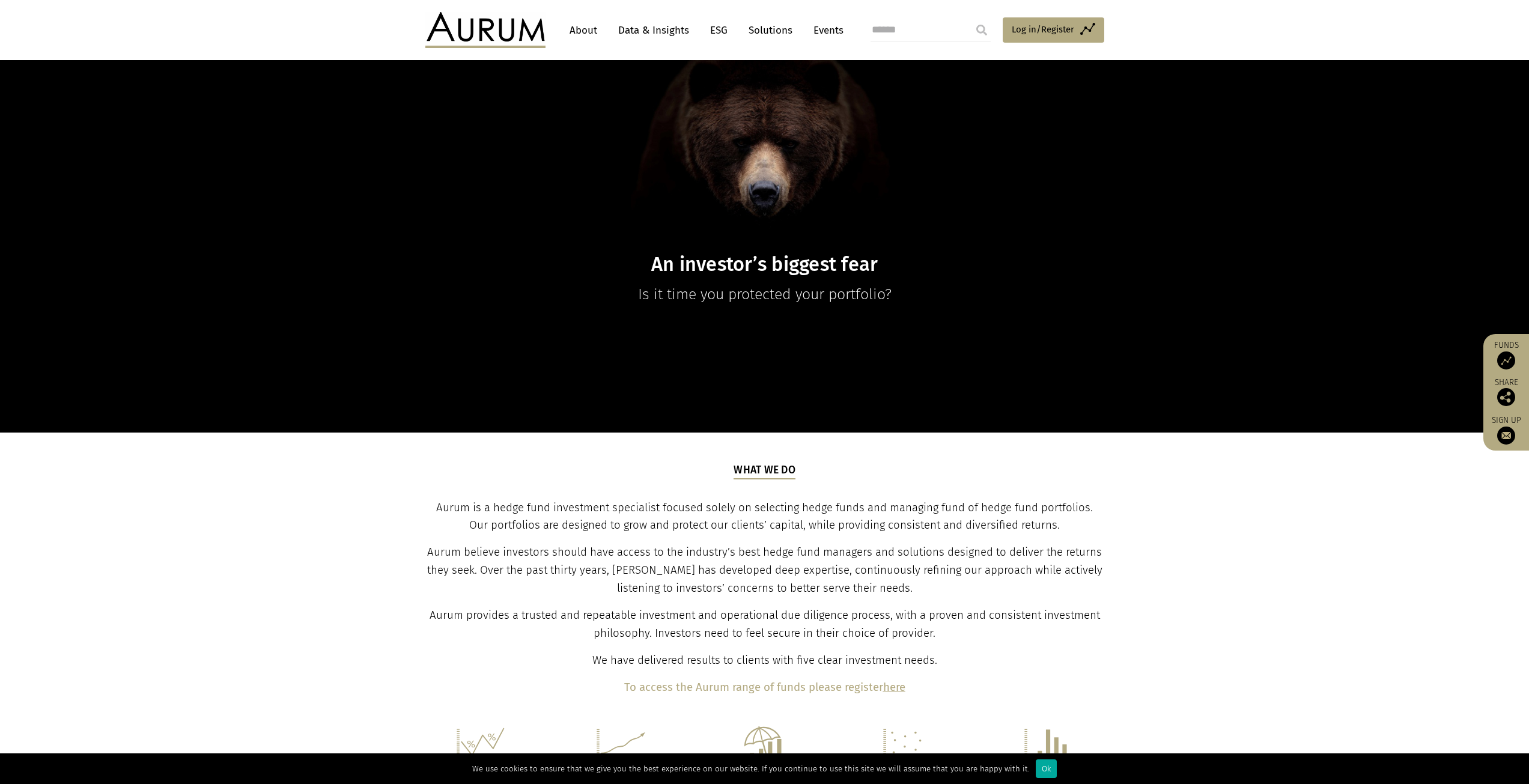
scroll to position [0, 0]
